Goal: Find specific page/section: Find specific page/section

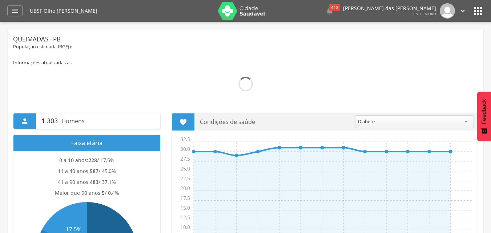
click at [477, 13] on icon "" at bounding box center [478, 11] width 12 height 12
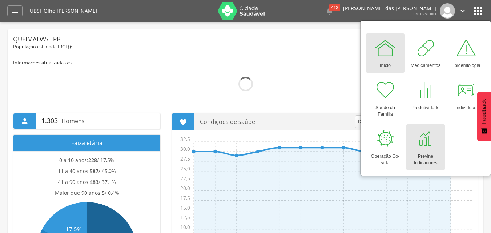
click at [424, 151] on div "Previne Indicadores" at bounding box center [425, 158] width 31 height 17
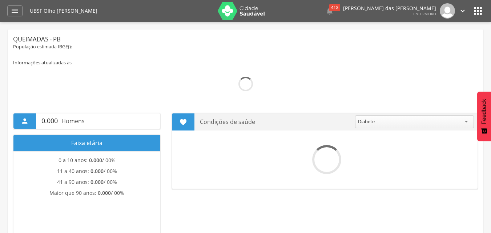
click at [477, 12] on icon "" at bounding box center [478, 11] width 12 height 12
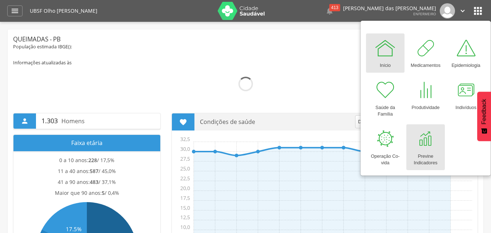
click at [424, 146] on div at bounding box center [425, 139] width 22 height 22
